Goal: Navigation & Orientation: Find specific page/section

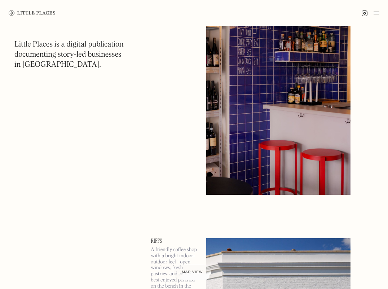
scroll to position [2759, 0]
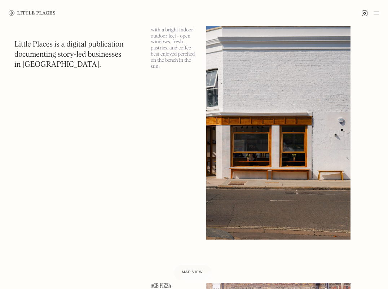
click at [379, 15] on img at bounding box center [376, 13] width 6 height 9
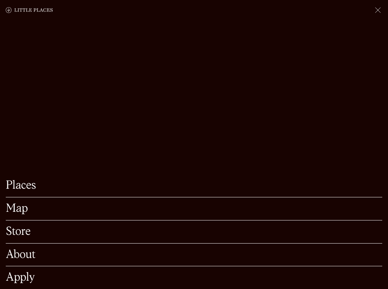
click at [30, 180] on link "Places" at bounding box center [194, 185] width 376 height 11
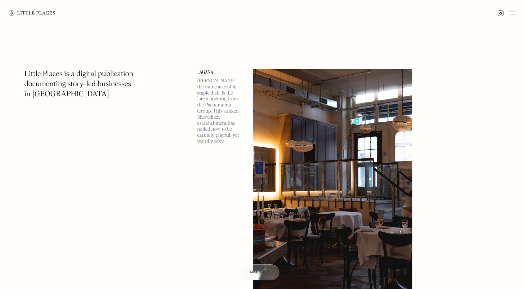
click at [387, 12] on div at bounding box center [506, 13] width 18 height 9
click at [387, 14] on img at bounding box center [513, 13] width 6 height 9
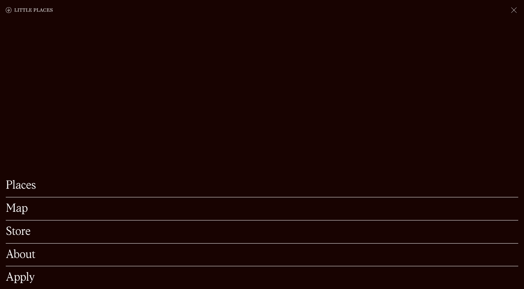
click at [166, 203] on link "Map" at bounding box center [262, 208] width 513 height 11
